Goal: Task Accomplishment & Management: Use online tool/utility

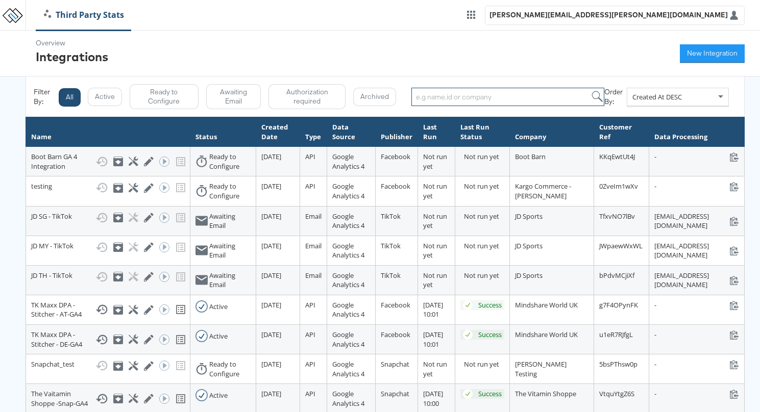
click at [512, 96] on input "search" at bounding box center [507, 97] width 193 height 18
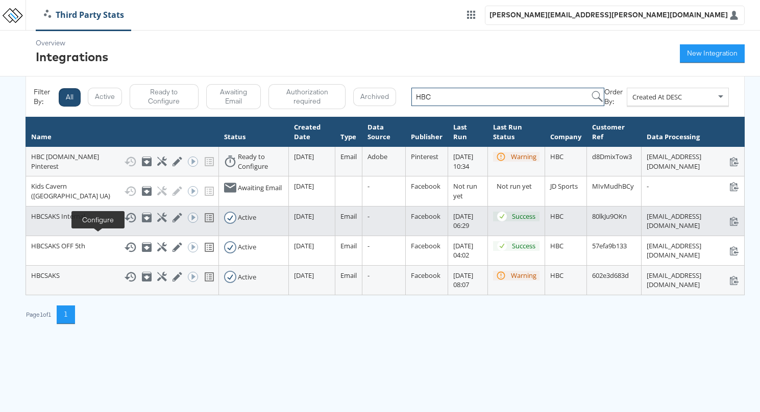
type input "HBC"
click at [157, 222] on icon at bounding box center [162, 218] width 10 height 10
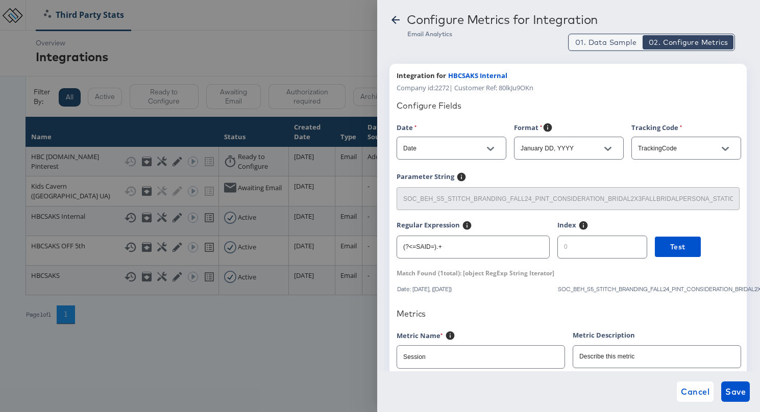
click at [584, 42] on span "01. Data Sample" at bounding box center [605, 42] width 61 height 10
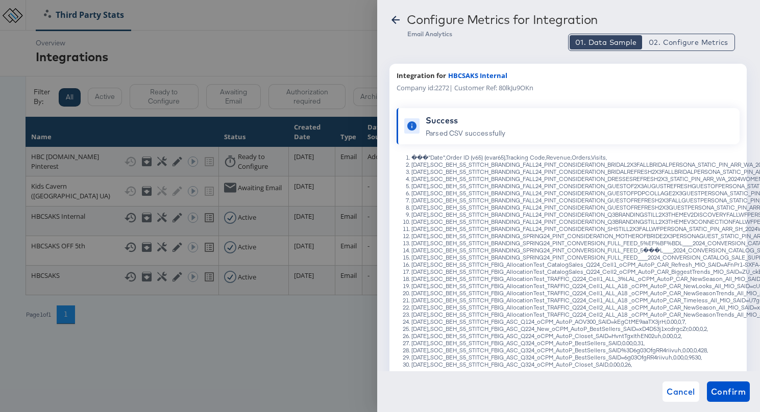
click at [516, 159] on li "���"Date",Order ID (v65) (evar65),Tracking Code,Revenue,Orders,Visits," at bounding box center [578, 157] width 334 height 7
click at [527, 161] on li "[DATE],,SOC_BEH_S5_STITCH_BRANDING_FALL24_PINT_CONSIDERATION_BRIDAL2X3FALLBRIDA…" at bounding box center [578, 164] width 334 height 7
drag, startPoint x: 544, startPoint y: 158, endPoint x: 508, endPoint y: 158, distance: 36.2
click at [508, 158] on li "���"Date",Order ID (v65) (evar65),Tracking Code,Revenue,Orders,Visits," at bounding box center [578, 157] width 334 height 7
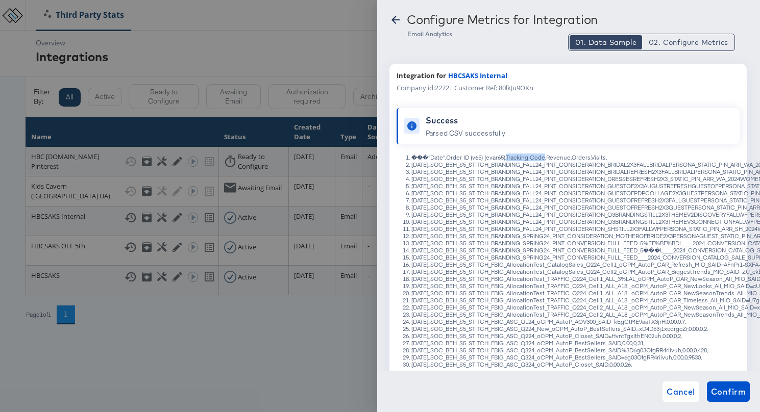
click at [391, 21] on icon at bounding box center [395, 20] width 12 height 12
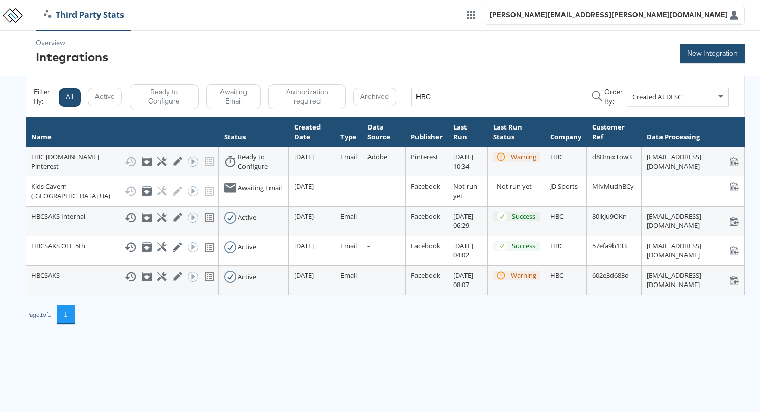
click at [706, 55] on button "New Integration" at bounding box center [712, 53] width 65 height 18
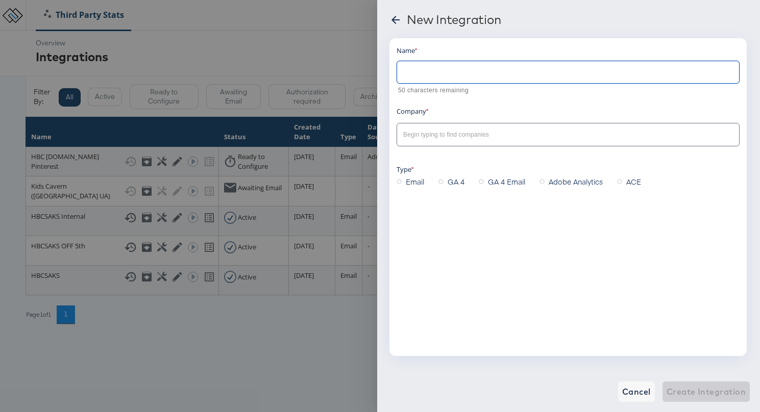
click at [486, 71] on input "text" at bounding box center [568, 68] width 342 height 22
click at [632, 391] on span "Cancel" at bounding box center [636, 392] width 29 height 14
